Goal: Task Accomplishment & Management: Manage account settings

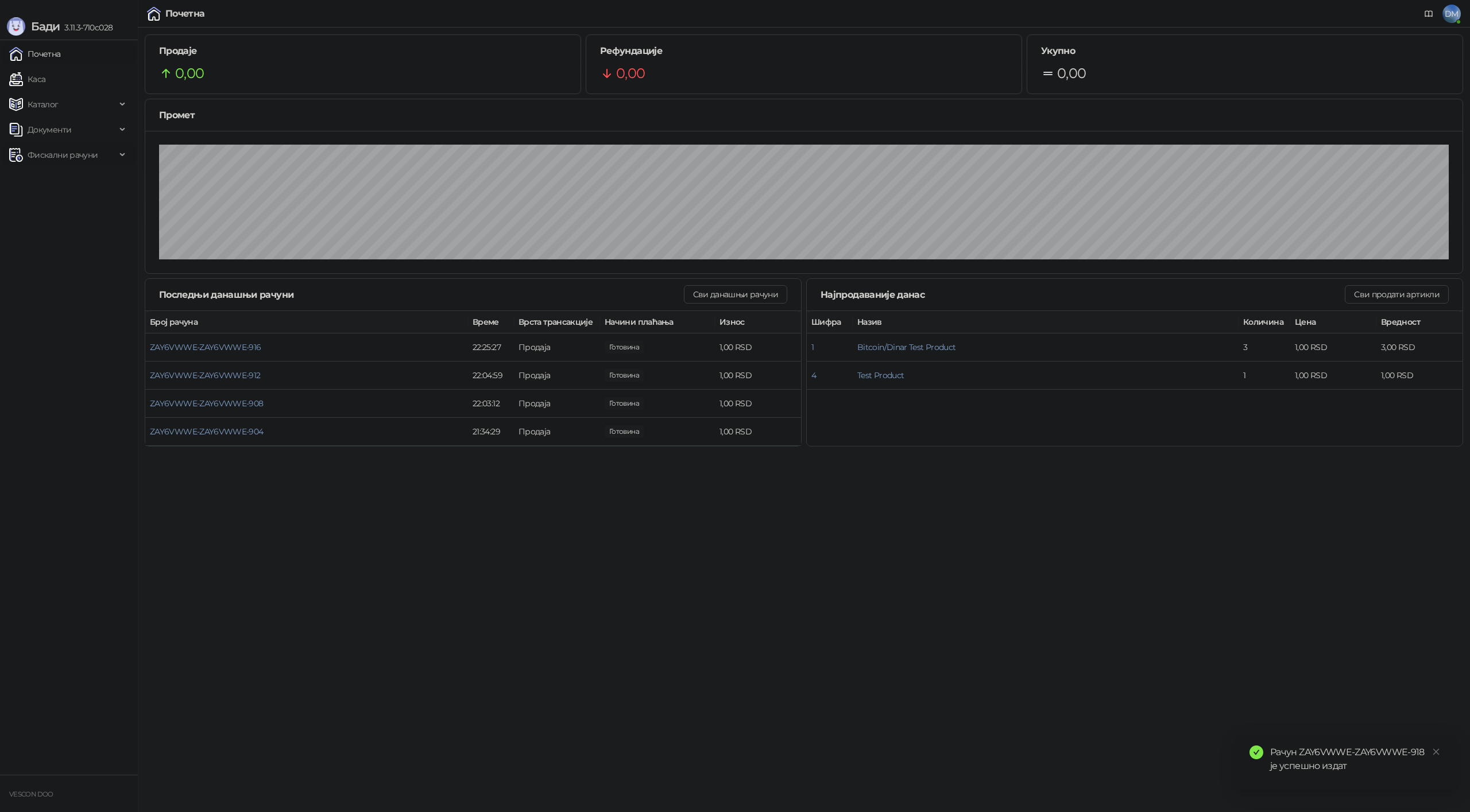
click at [77, 156] on span "Фискални рачуни" at bounding box center [62, 155] width 70 height 23
click at [1453, 18] on span "DM" at bounding box center [1451, 13] width 18 height 18
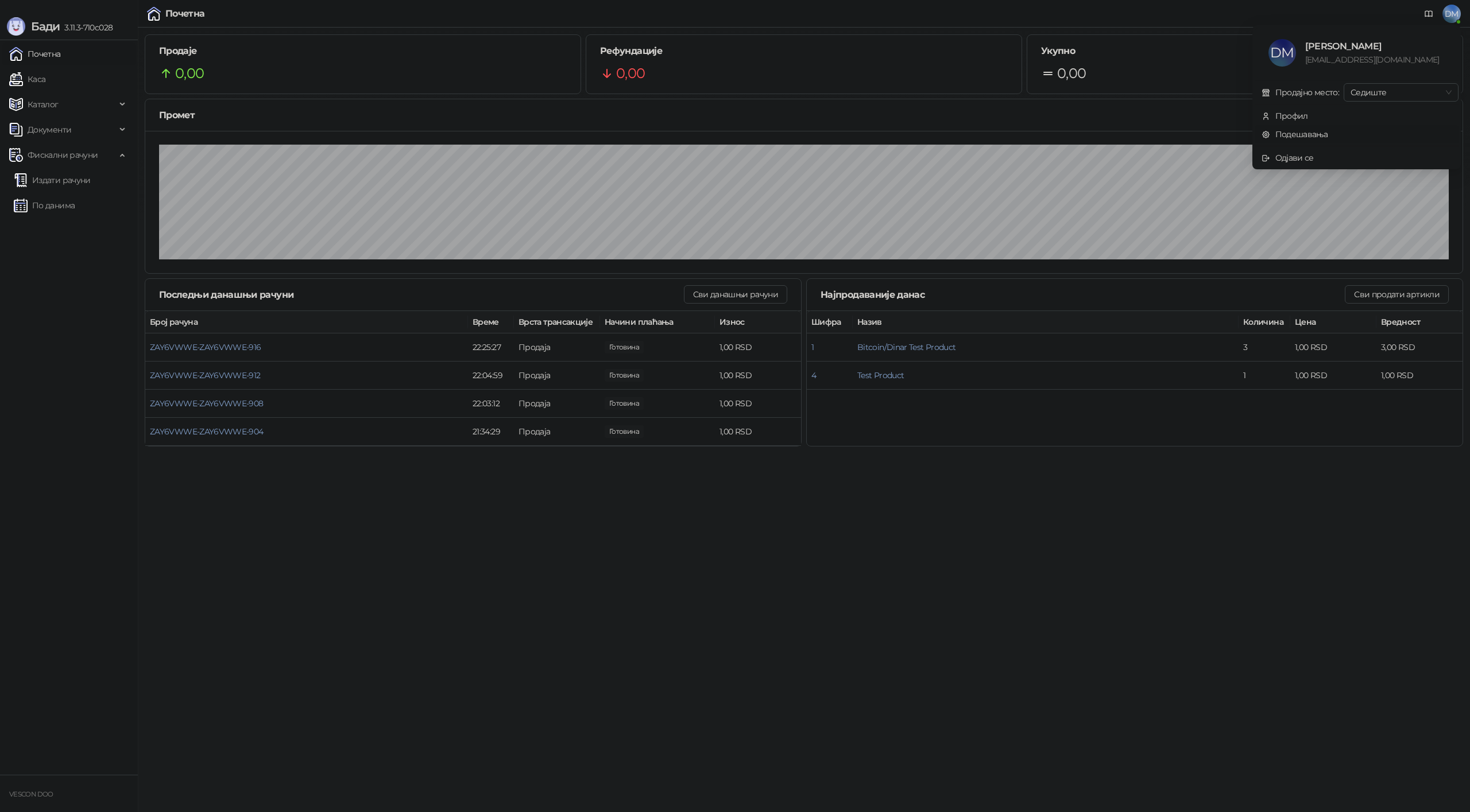
click at [1296, 135] on link "Подешавања" at bounding box center [1294, 134] width 66 height 10
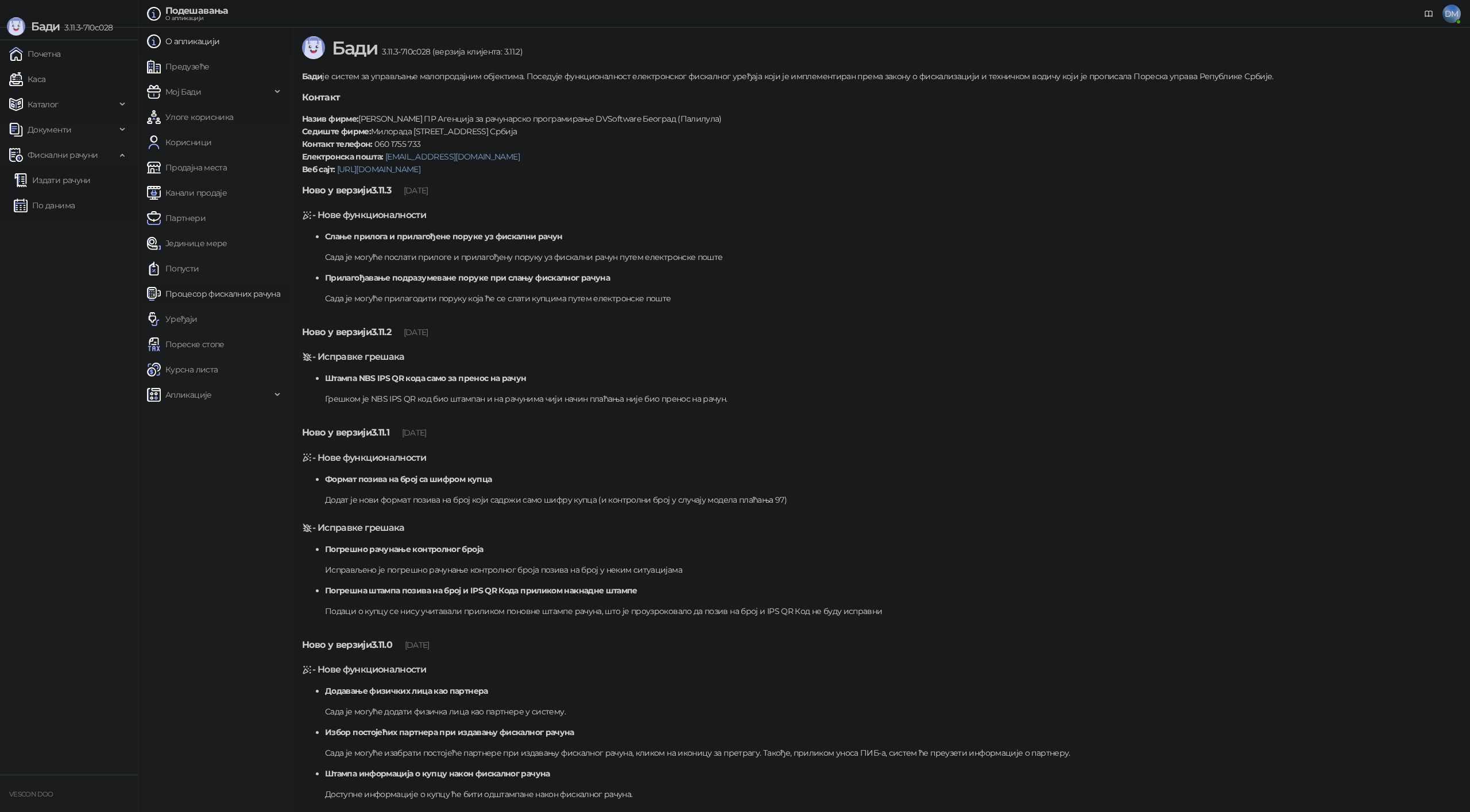
click at [207, 295] on link "Процесор фискалних рачуна" at bounding box center [214, 294] width 133 height 23
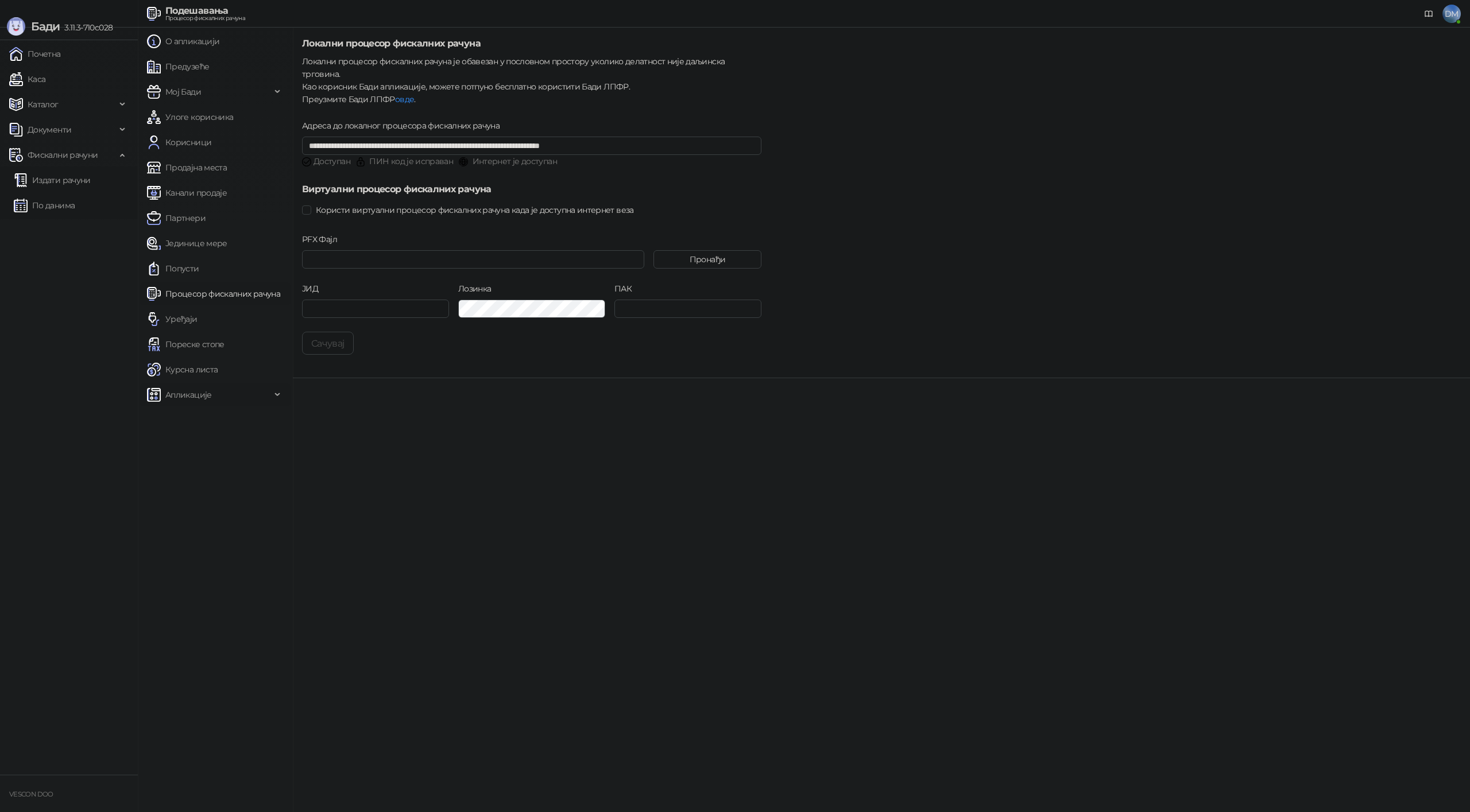
click at [246, 396] on span "Апликације" at bounding box center [209, 395] width 124 height 23
click at [261, 473] on span "За програмере" at bounding box center [211, 470] width 119 height 23
click at [211, 496] on link "Моје апликације" at bounding box center [197, 496] width 84 height 23
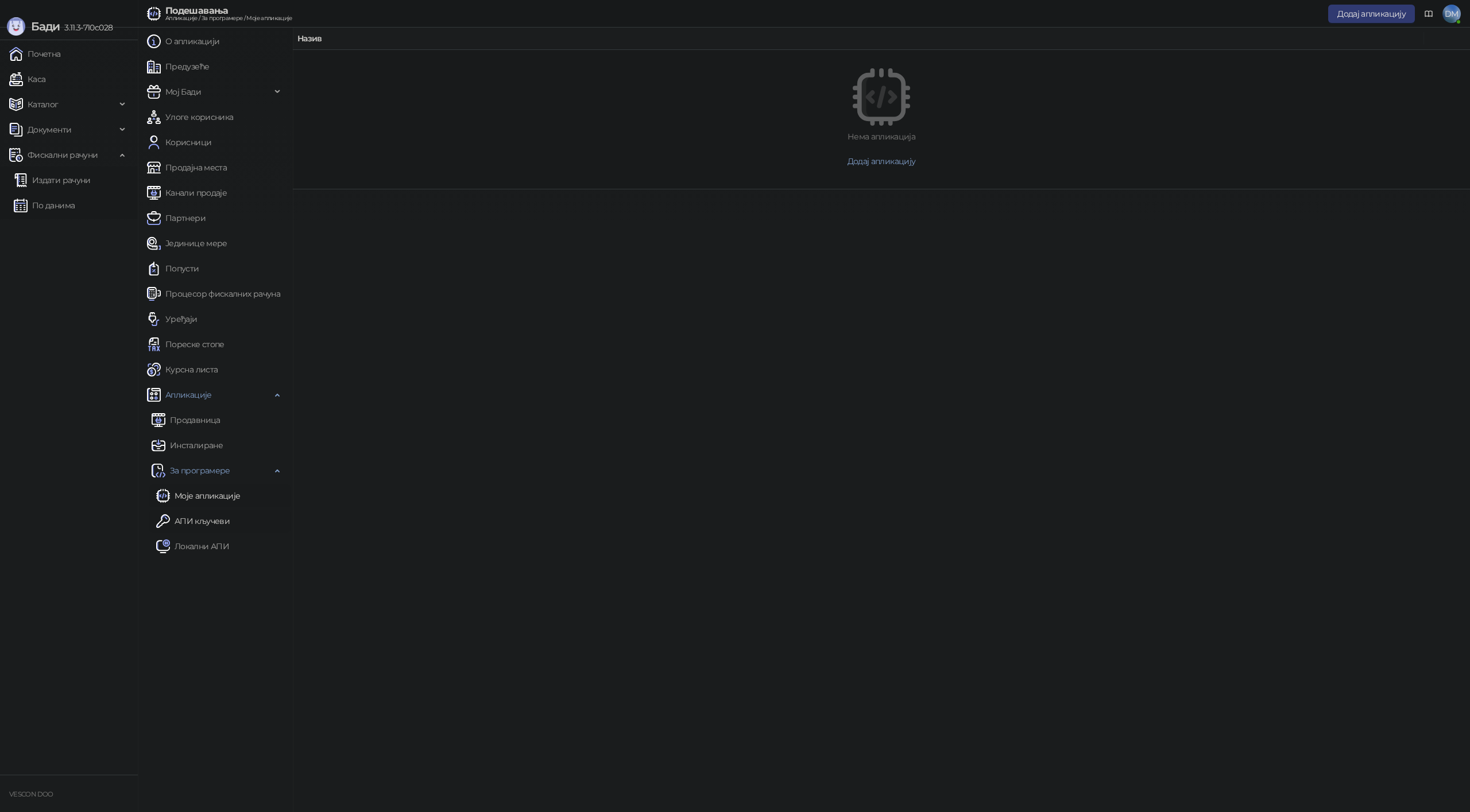
click at [211, 519] on link "АПИ кључеви" at bounding box center [193, 521] width 74 height 23
click at [215, 496] on link "Моје апликације" at bounding box center [197, 496] width 84 height 23
